Goal: Task Accomplishment & Management: Manage account settings

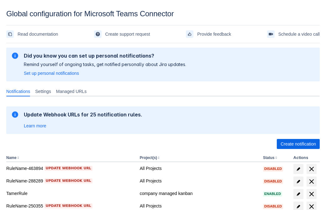
click at [298, 144] on span "Create notification" at bounding box center [298, 144] width 35 height 10
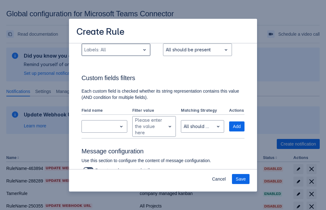
click at [116, 54] on div "Scrollable content" at bounding box center [110, 50] width 53 height 8
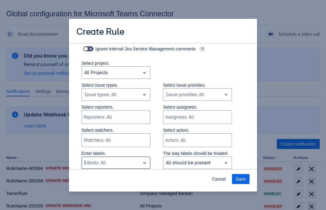
type input "585896_label"
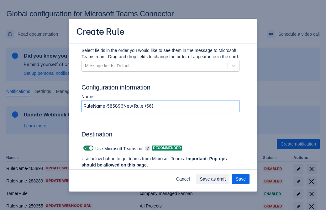
type input "RuleName-585896New Rule (56)"
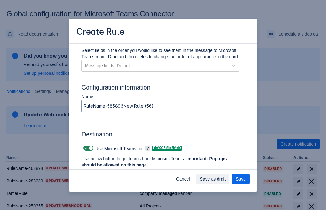
click at [85, 148] on span "Scrollable content" at bounding box center [86, 148] width 5 height 5
click at [85, 148] on input "Scrollable content" at bounding box center [85, 148] width 4 height 4
checkbox input "false"
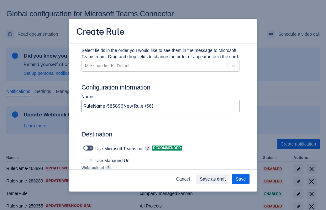
type input "https://prod-172.westeurope.logic.azure.com:443/workflows/ae977bb6ae334c9d95dfe…"
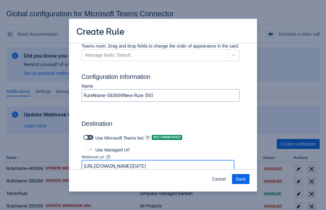
click at [241, 179] on span "Save" at bounding box center [241, 179] width 10 height 10
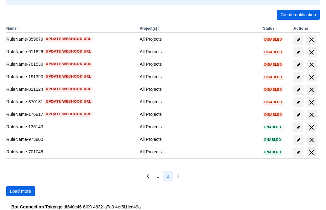
click at [20, 192] on span "Load more" at bounding box center [20, 192] width 21 height 10
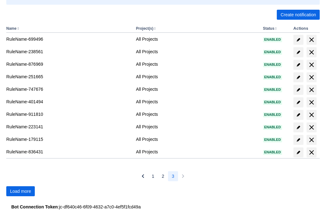
click at [20, 192] on span "Load more" at bounding box center [20, 192] width 21 height 10
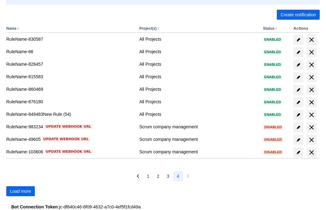
click at [20, 192] on span "Load more" at bounding box center [20, 192] width 21 height 10
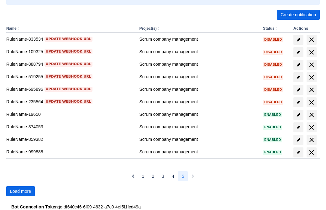
click at [20, 192] on span "Load more" at bounding box center [20, 192] width 21 height 10
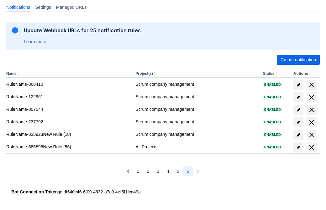
scroll to position [84, 0]
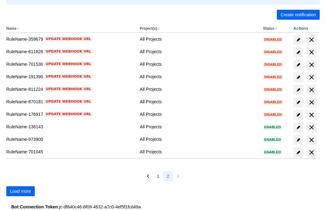
click at [20, 192] on span "Load more" at bounding box center [20, 192] width 21 height 10
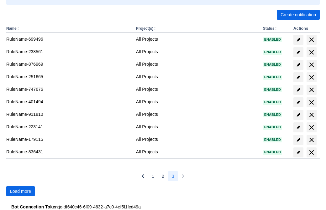
click at [20, 192] on span "Load more" at bounding box center [20, 192] width 21 height 10
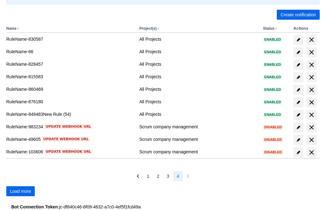
click at [20, 192] on span "Load more" at bounding box center [20, 192] width 21 height 10
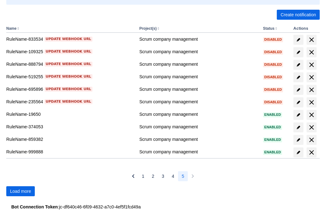
click at [20, 192] on span "Load more" at bounding box center [20, 192] width 21 height 10
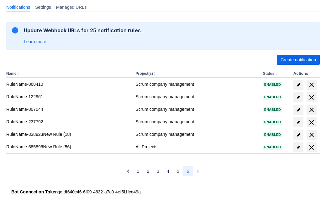
scroll to position [84, 0]
click at [311, 148] on span "delete" at bounding box center [312, 148] width 8 height 8
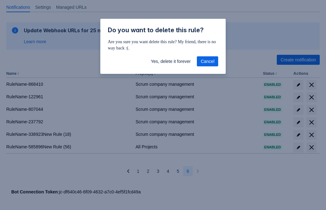
click at [171, 61] on span "Yes, delete it forever" at bounding box center [171, 61] width 40 height 10
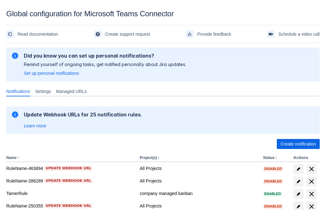
click at [298, 144] on span "Create notification" at bounding box center [298, 144] width 35 height 10
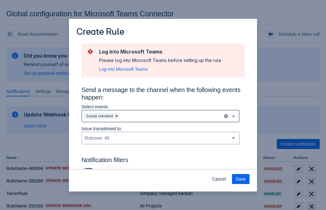
click at [161, 116] on div "Scrollable content" at bounding box center [170, 117] width 99 height 8
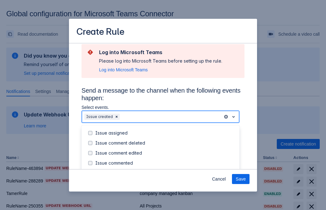
click at [166, 170] on div "Issue created" at bounding box center [165, 173] width 141 height 6
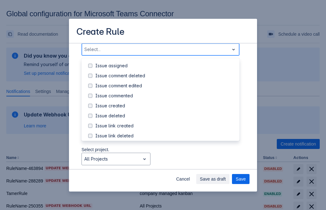
click at [166, 163] on div "Issue updated" at bounding box center [165, 166] width 141 height 6
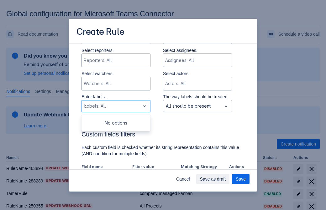
type input "454928_label"
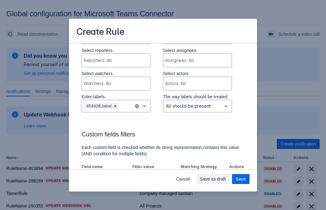
scroll to position [411, 0]
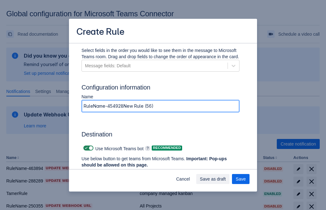
type input "RuleName-454928New Rule (56)"
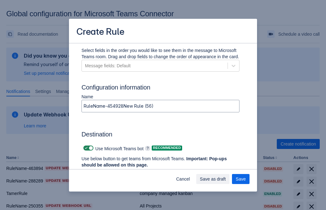
click at [85, 148] on span "Scrollable content" at bounding box center [86, 148] width 5 height 5
click at [85, 148] on input "Scrollable content" at bounding box center [85, 148] width 4 height 4
checkbox input "false"
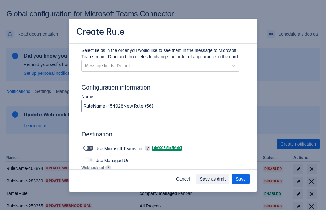
type input "https://prod-112.westeurope.logic.azure.com:443/workflows/bae959254738451b85002…"
click at [241, 179] on span "Save" at bounding box center [241, 179] width 10 height 10
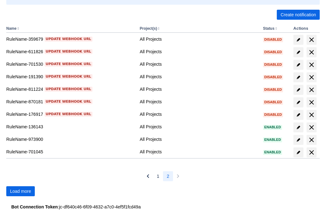
click at [20, 192] on span "Load more" at bounding box center [20, 192] width 21 height 10
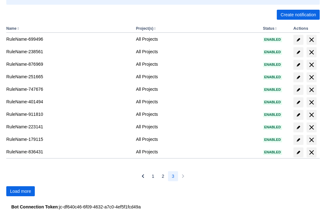
click at [20, 192] on span "Load more" at bounding box center [20, 192] width 21 height 10
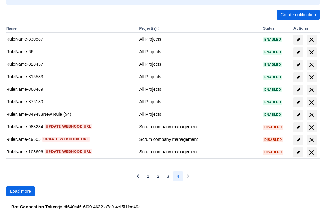
click at [20, 192] on span "Load more" at bounding box center [20, 192] width 21 height 10
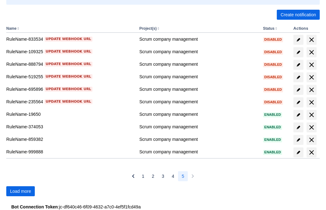
click at [20, 192] on span "Load more" at bounding box center [20, 192] width 21 height 10
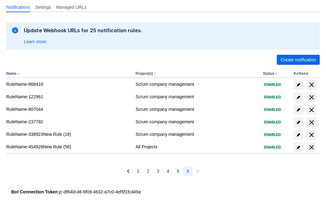
scroll to position [84, 0]
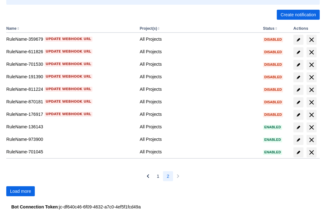
click at [20, 192] on span "Load more" at bounding box center [20, 192] width 21 height 10
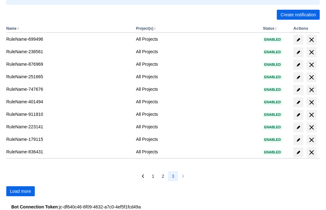
click at [20, 192] on span "Load more" at bounding box center [20, 192] width 21 height 10
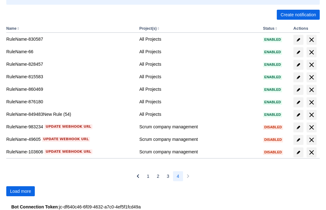
click at [20, 192] on span "Load more" at bounding box center [20, 192] width 21 height 10
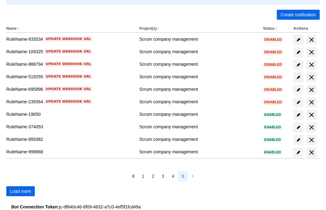
click at [20, 192] on span "Load more" at bounding box center [20, 192] width 21 height 10
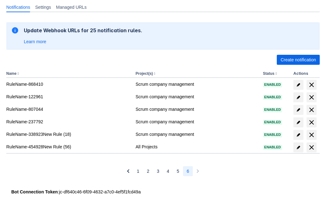
scroll to position [84, 0]
click at [311, 148] on span "delete" at bounding box center [312, 148] width 8 height 8
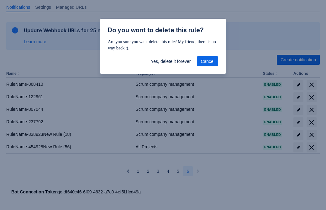
click at [171, 61] on span "Yes, delete it forever" at bounding box center [171, 61] width 40 height 10
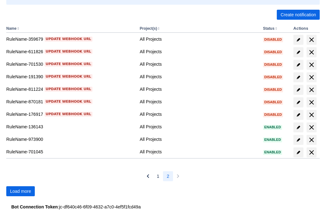
click at [20, 192] on span "Load more" at bounding box center [20, 192] width 21 height 10
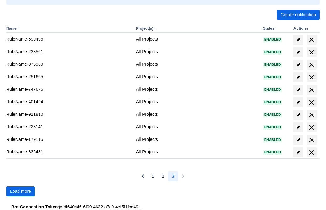
click at [20, 192] on span "Load more" at bounding box center [20, 192] width 21 height 10
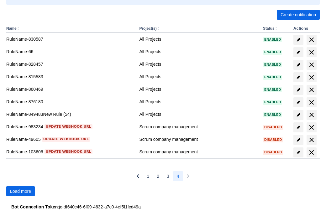
click at [20, 192] on span "Load more" at bounding box center [20, 192] width 21 height 10
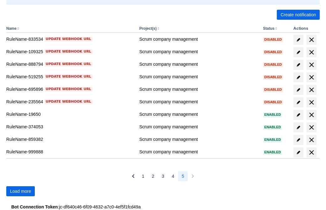
click at [20, 192] on span "Load more" at bounding box center [20, 192] width 21 height 10
